Goal: Task Accomplishment & Management: Complete application form

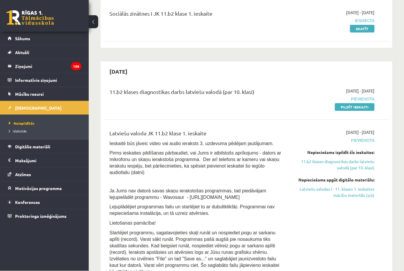
scroll to position [76, 0]
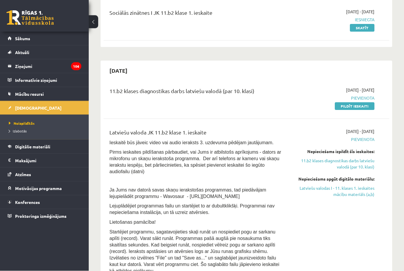
click at [351, 191] on link "Latviešu valodas I - 11. klases 1. ieskaites mācību materiāls (a,b)" at bounding box center [333, 191] width 82 height 12
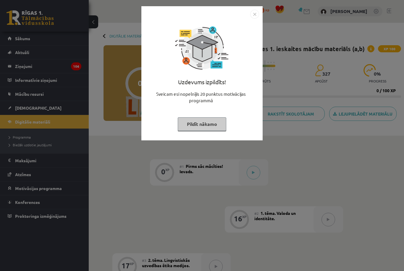
click at [201, 136] on div "Uzdevums izpildīts! Sveicam esi nopelnījis 20 punktus motivācijas programmā Pil…" at bounding box center [202, 78] width 114 height 118
click at [194, 127] on button "Pildīt nākamo" at bounding box center [202, 124] width 48 height 14
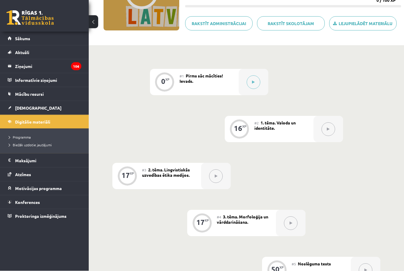
scroll to position [77, 0]
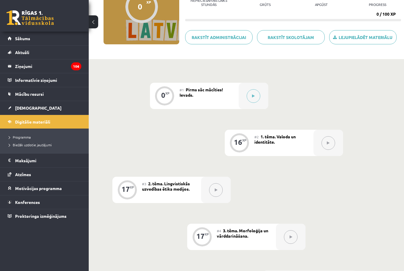
click at [247, 101] on div at bounding box center [254, 96] width 30 height 26
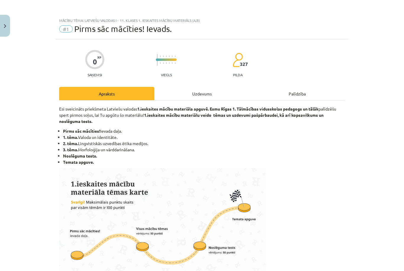
click at [249, 100] on div "Uzdevums" at bounding box center [201, 93] width 95 height 13
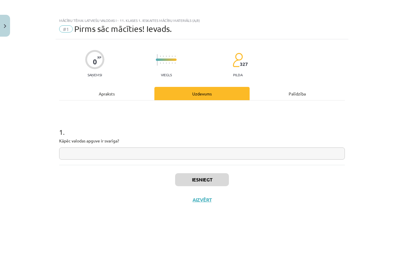
scroll to position [0, 0]
click at [80, 99] on div "Apraksts" at bounding box center [106, 93] width 95 height 13
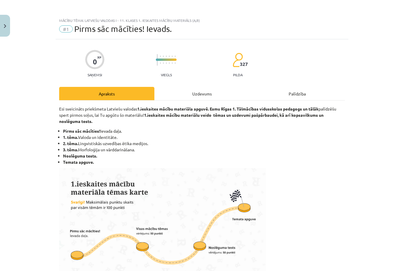
click at [213, 87] on div "Uzdevums" at bounding box center [201, 93] width 95 height 13
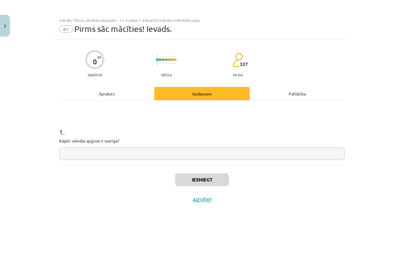
click at [174, 155] on input "text" at bounding box center [202, 153] width 286 height 12
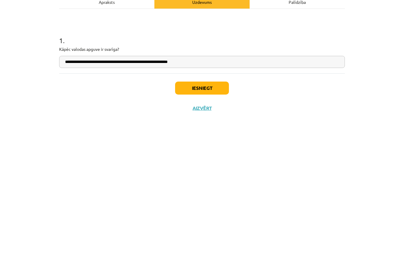
type input "**********"
click at [205, 173] on button "Iesniegt" at bounding box center [202, 179] width 54 height 13
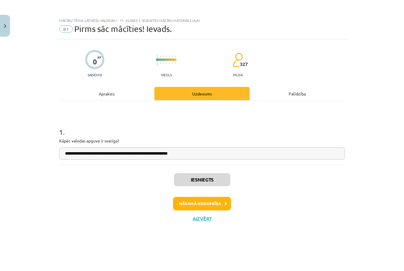
click at [217, 205] on button "Nākamā nodarbība" at bounding box center [202, 204] width 58 height 14
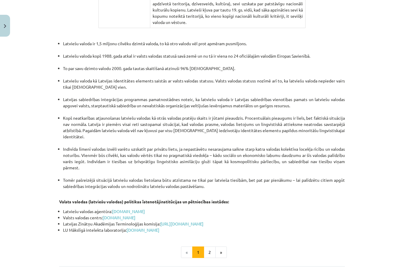
scroll to position [1167, 0]
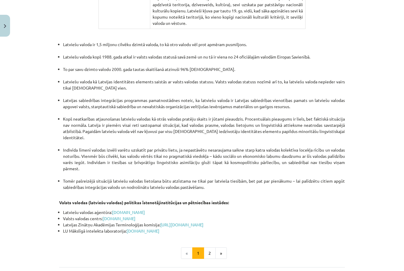
click at [211, 247] on button "2" at bounding box center [210, 253] width 12 height 12
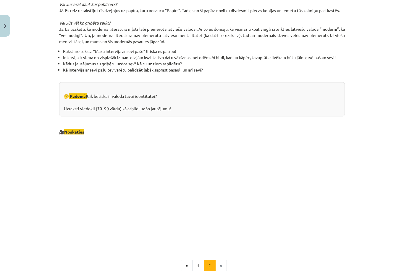
scroll to position [517, 0]
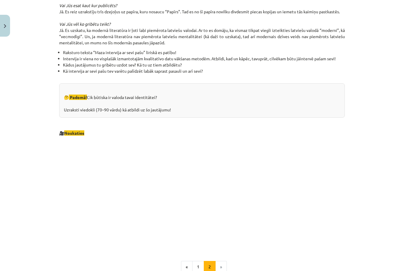
click at [204, 102] on div "🤔 Padomā! Cik būtiska ir valoda tavai identitātei? Uzraksti viedokli (70–90 vār…" at bounding box center [202, 100] width 286 height 34
click at [149, 113] on div "🤔 Padomā! Cik būtiska ir valoda tavai identitātei? Uzraksti viedokli (70–90 vār…" at bounding box center [202, 100] width 286 height 34
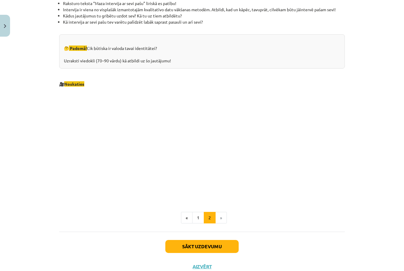
click at [202, 245] on button "Sākt uzdevumu" at bounding box center [201, 246] width 73 height 13
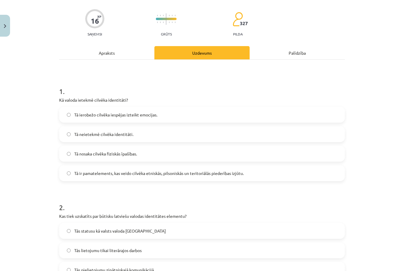
scroll to position [37, 0]
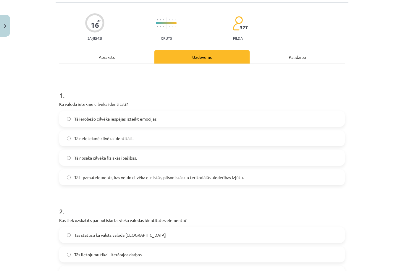
click at [333, 183] on label "Tā ir pamatelements, kas veido cilvēka etniskās, pilsoniskās un teritoriālās pi…" at bounding box center [202, 177] width 284 height 15
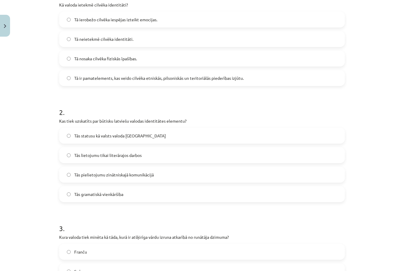
scroll to position [136, 0]
click at [74, 138] on span "Tās statusu kā valsts valoda Latvijā" at bounding box center [120, 136] width 92 height 6
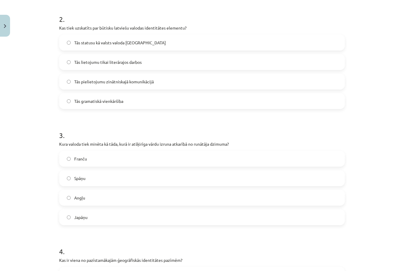
scroll to position [229, 0]
click at [63, 154] on label "Franču" at bounding box center [202, 158] width 284 height 15
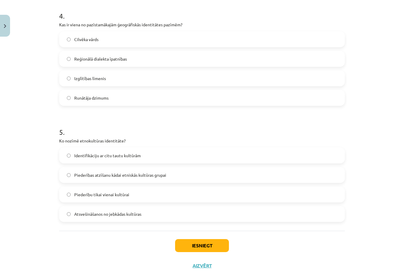
scroll to position [464, 0]
click at [220, 248] on button "Iesniegt" at bounding box center [202, 246] width 54 height 13
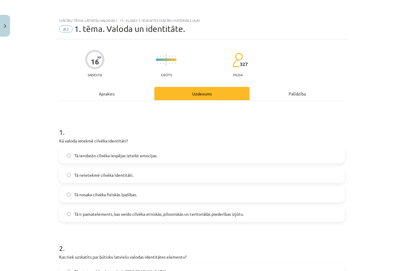
scroll to position [0, 0]
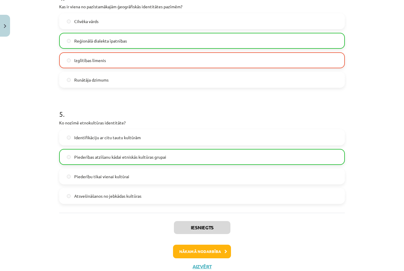
click at [202, 255] on button "Nākamā nodarbība" at bounding box center [202, 252] width 58 height 14
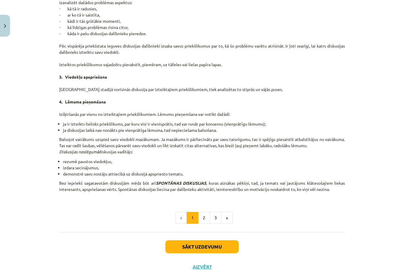
click at [204, 219] on button "2" at bounding box center [204, 218] width 12 height 12
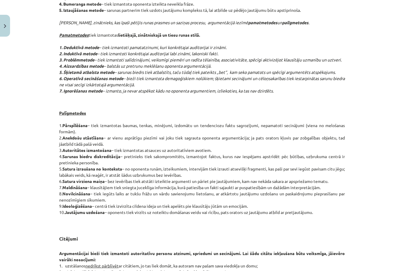
scroll to position [293, 0]
click at [333, 185] on p "Palīgmetodes 1. Pārspīlēšana – tiek izmantotas baumas, tenkas, minējumi, izdomā…" at bounding box center [202, 169] width 286 height 118
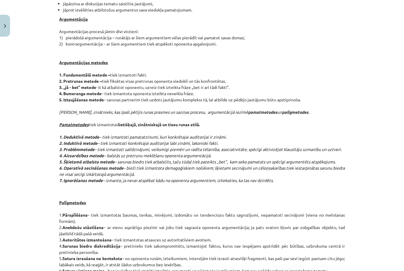
scroll to position [204, 0]
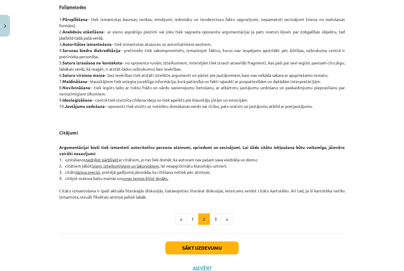
click at [218, 218] on button "3" at bounding box center [216, 219] width 12 height 12
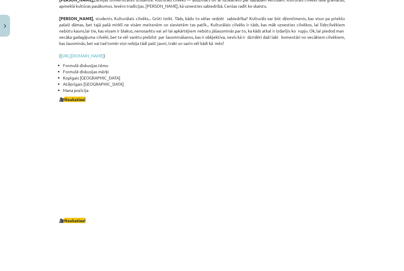
scroll to position [884, 0]
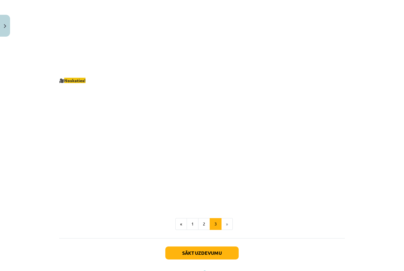
click at [179, 246] on button "Sākt uzdevumu" at bounding box center [201, 252] width 73 height 13
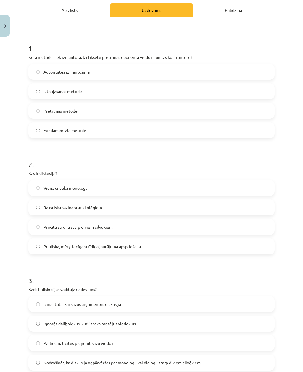
scroll to position [86, 0]
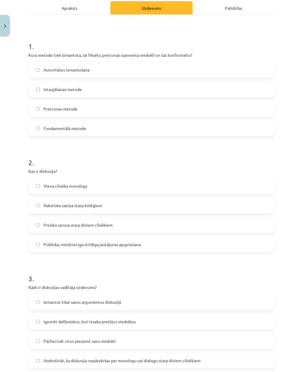
click at [33, 246] on label "Publiska, mērķtiecīga strīdīga jautājuma apspriešana" at bounding box center [151, 244] width 245 height 15
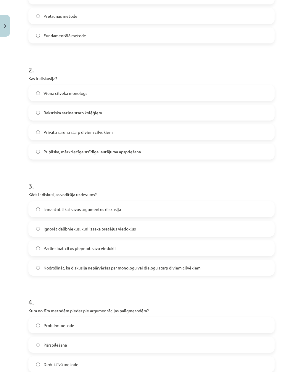
scroll to position [178, 0]
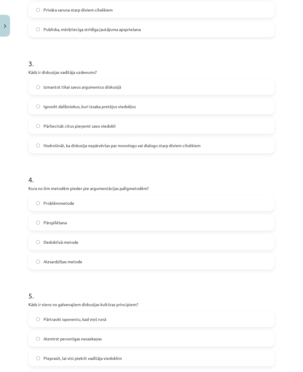
click at [35, 238] on label "Deduktīvā metode" at bounding box center [151, 242] width 245 height 15
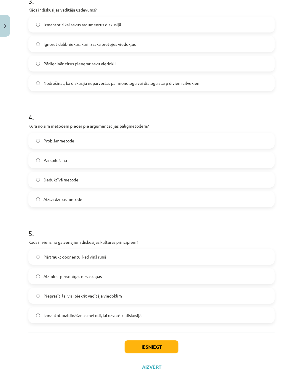
scroll to position [363, 0]
click at [36, 271] on label "Aizmirst personīgas nesaskaņas" at bounding box center [151, 276] width 245 height 15
click at [143, 271] on button "Iesniegt" at bounding box center [151, 347] width 54 height 13
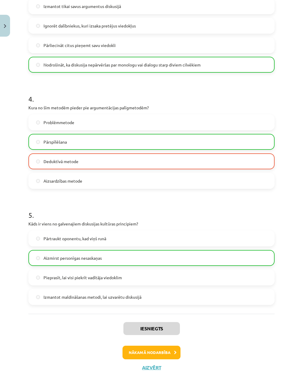
click at [142, 271] on button "Nākamā nodarbība" at bounding box center [151, 353] width 58 height 14
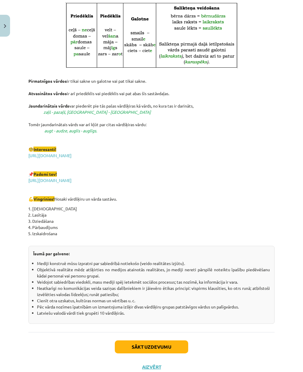
scroll to position [877, 0]
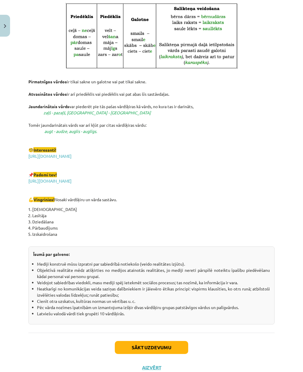
click at [139, 271] on button "Sākt uzdevumu" at bounding box center [151, 347] width 73 height 13
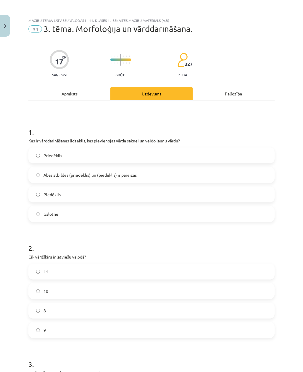
scroll to position [0, 0]
click at [37, 196] on label "Piedēklis" at bounding box center [151, 194] width 245 height 15
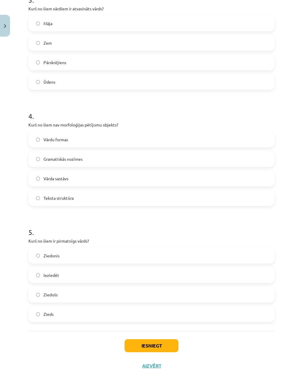
scroll to position [363, 0]
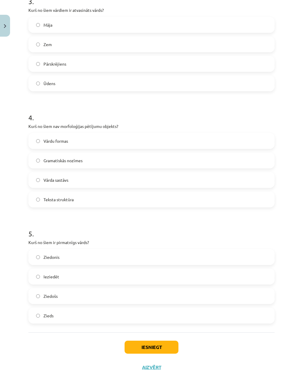
click at [37, 271] on label "Zieds" at bounding box center [151, 315] width 245 height 15
click at [150, 271] on button "Iesniegt" at bounding box center [151, 347] width 54 height 13
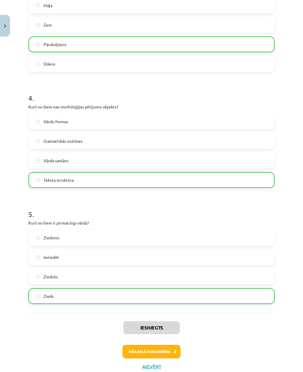
scroll to position [382, 0]
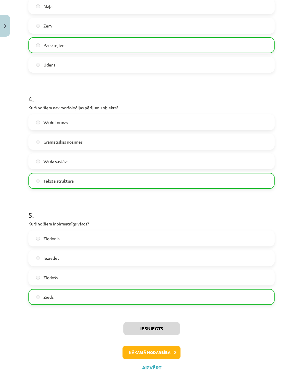
click at [142, 271] on button "Nākamā nodarbība" at bounding box center [151, 353] width 58 height 14
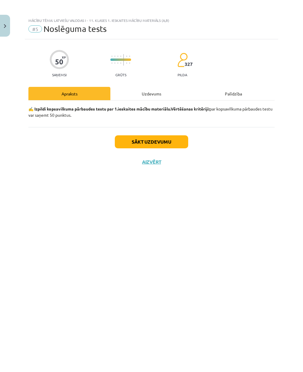
click at [127, 142] on button "Sākt uzdevumu" at bounding box center [151, 141] width 73 height 13
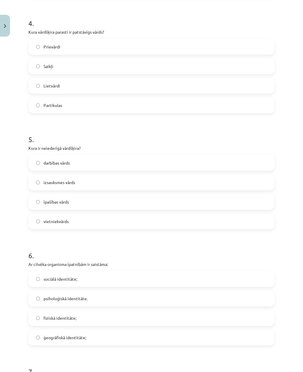
scroll to position [382, 0]
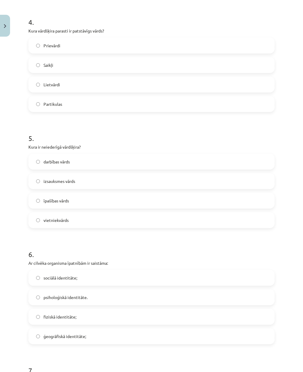
click at [107, 174] on label "izsauksmes vārds" at bounding box center [151, 181] width 245 height 15
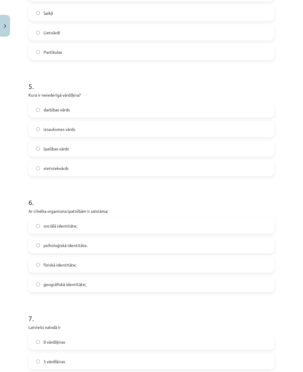
scroll to position [434, 0]
click at [93, 257] on label "fiziskā identitāte;" at bounding box center [151, 264] width 245 height 15
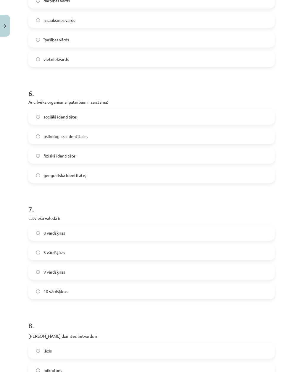
scroll to position [543, 0]
click at [67, 271] on span "10 vārdšķiras" at bounding box center [55, 291] width 24 height 6
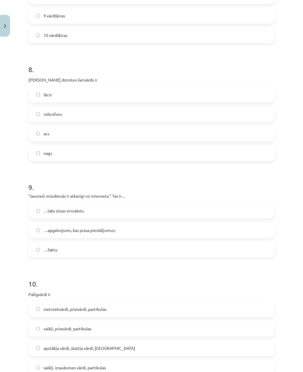
scroll to position [800, 0]
click at [36, 223] on label "…apgalvojums, kas prasa pierādījumus;" at bounding box center [151, 230] width 245 height 15
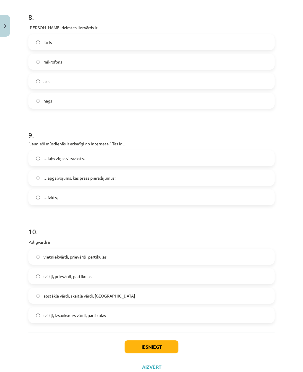
scroll to position [852, 0]
click at [34, 250] on label "vietniekvārdi, prievārdi, partikulas" at bounding box center [151, 257] width 245 height 15
click at [140, 271] on button "Iesniegt" at bounding box center [151, 347] width 54 height 13
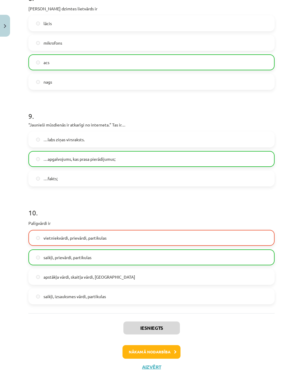
scroll to position [870, 0]
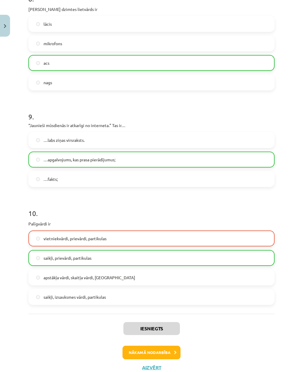
click at [139, 271] on button "Nākamā nodarbība" at bounding box center [151, 353] width 58 height 14
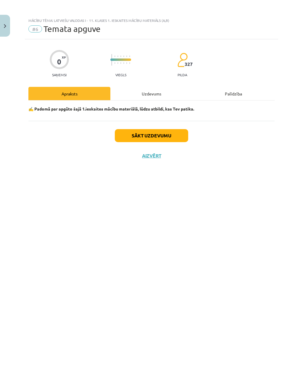
scroll to position [0, 0]
click at [176, 142] on button "Sākt uzdevumu" at bounding box center [151, 135] width 73 height 13
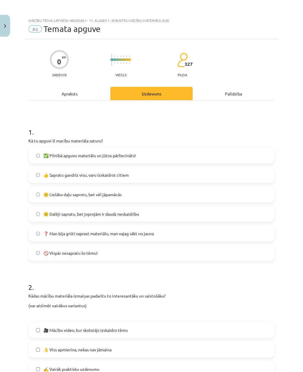
click at [160, 187] on label "🙂 Lielāko daļu saprotu, bet vēl jāpamācās" at bounding box center [151, 194] width 245 height 15
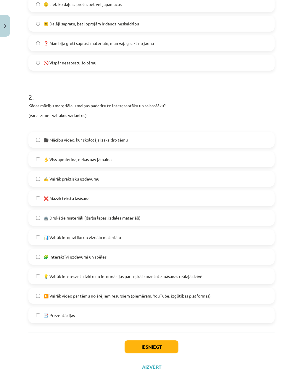
scroll to position [190, 0]
click at [81, 271] on label "📑 Prezentācijas" at bounding box center [151, 315] width 245 height 15
click at [103, 254] on span "🧩 Interaktīvi uzdevumi un spēles" at bounding box center [74, 257] width 63 height 6
click at [102, 254] on span "🧩 Interaktīvi uzdevumi un spēles" at bounding box center [74, 257] width 63 height 6
click at [141, 271] on button "Iesniegt" at bounding box center [151, 347] width 54 height 13
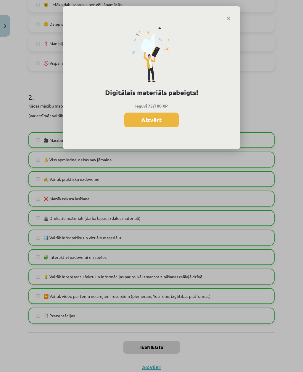
scroll to position [189, 0]
click at [174, 131] on div "Digitālais materiāls pabeigts! Ieguvi 75/100 XP Aizvērt" at bounding box center [151, 85] width 177 height 129
click at [164, 121] on button "Aizvērt" at bounding box center [151, 120] width 54 height 15
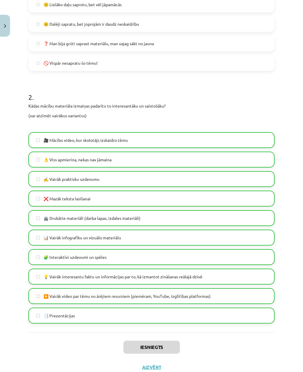
click at [149, 271] on div "Iesniegts Aizvērt" at bounding box center [151, 353] width 246 height 41
click at [153, 271] on button "Aizvērt" at bounding box center [151, 367] width 22 height 6
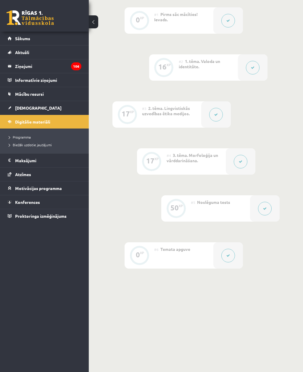
click at [27, 112] on link "[DEMOGRAPHIC_DATA]" at bounding box center [45, 108] width 74 height 14
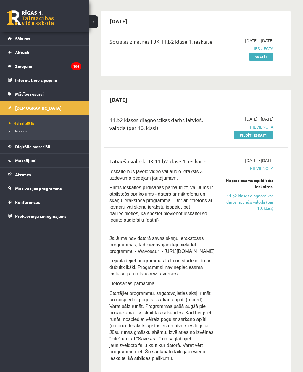
scroll to position [46, 0]
